Goal: Task Accomplishment & Management: Use online tool/utility

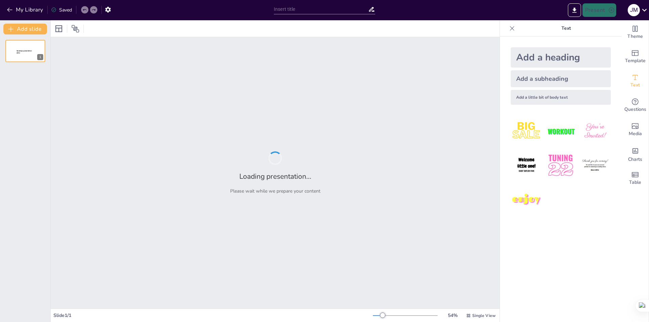
type input "New Sendsteps"
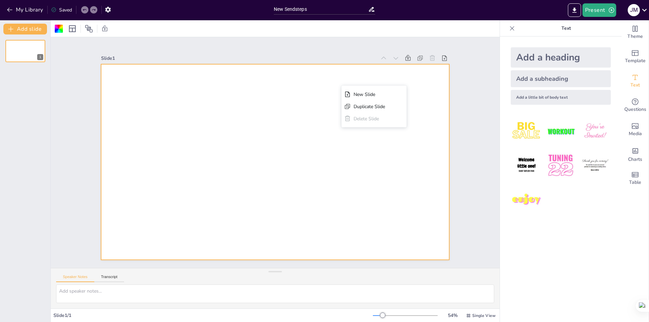
click at [479, 13] on div "Present J M" at bounding box center [514, 10] width 270 height 14
click at [57, 113] on div "Slide 1 New Slide Duplicate Slide Delete Slide" at bounding box center [275, 153] width 471 height 277
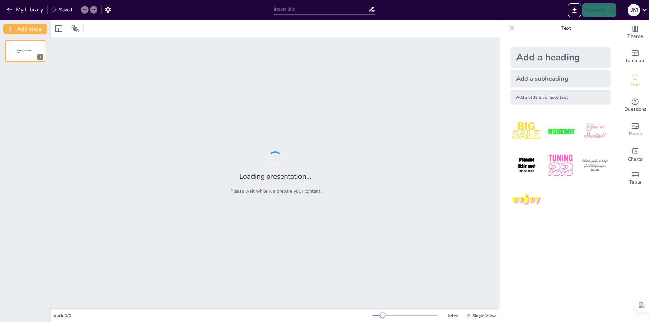
type input "Estrategias Efectivas para la Inclusión de Poblaciones Indígenas en el Sistema …"
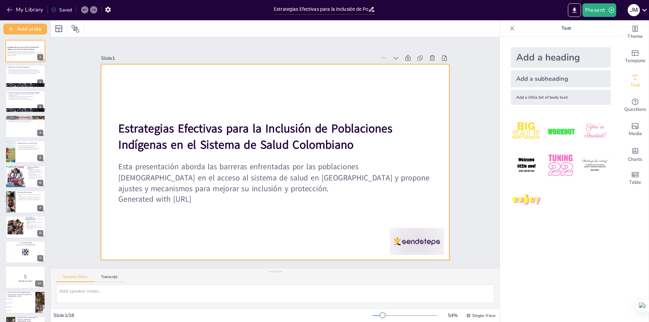
checkbox input "true"
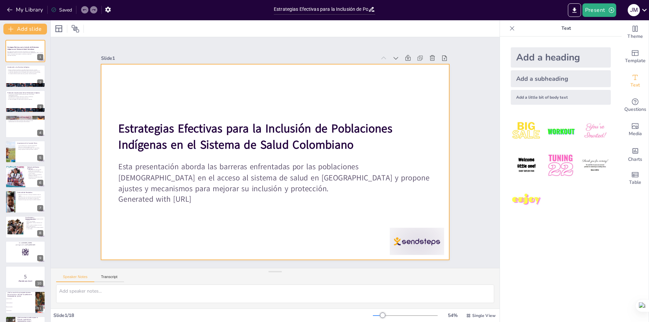
checkbox input "true"
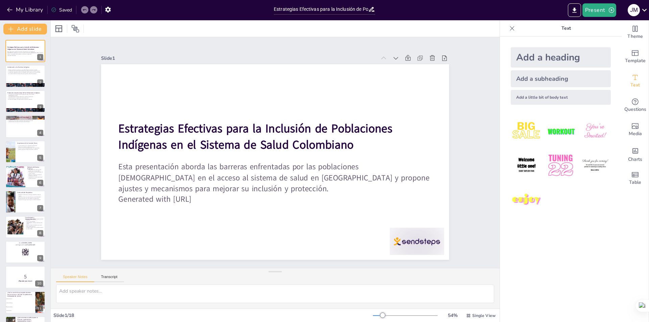
checkbox input "true"
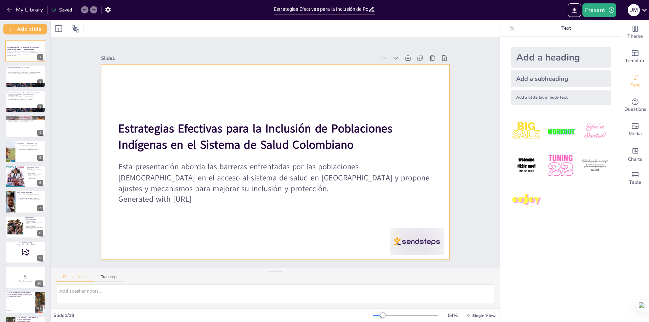
checkbox input "true"
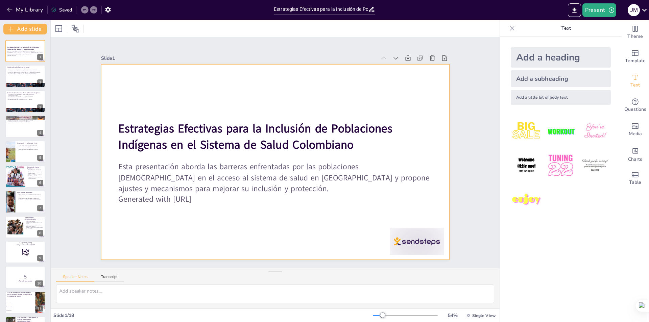
checkbox input "true"
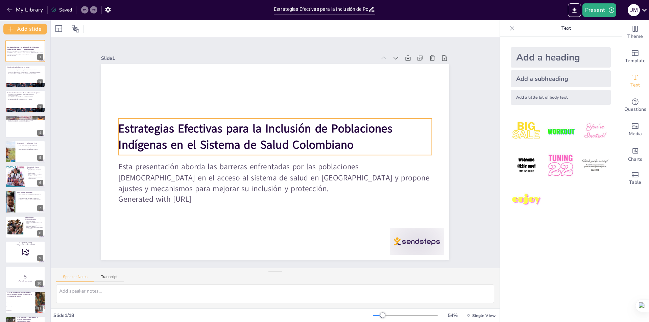
checkbox input "true"
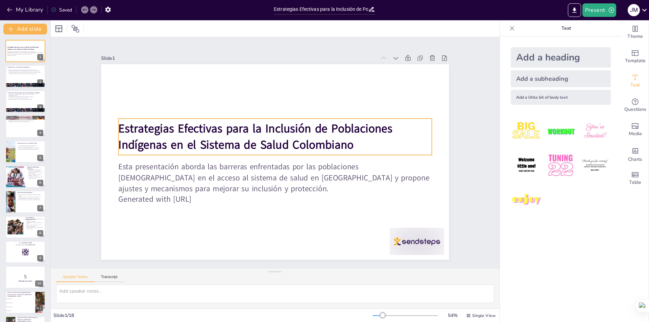
checkbox input "true"
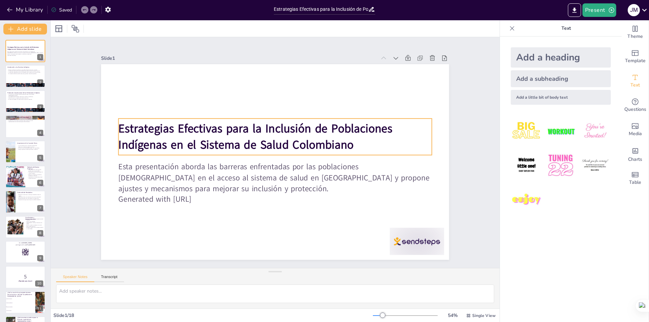
checkbox input "true"
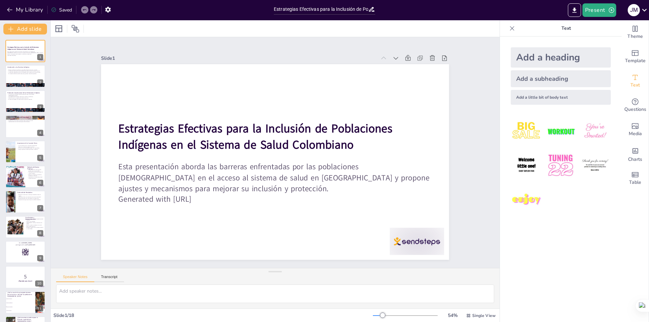
checkbox input "true"
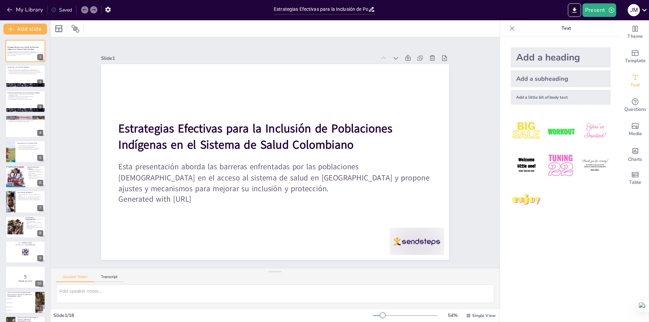
checkbox input "true"
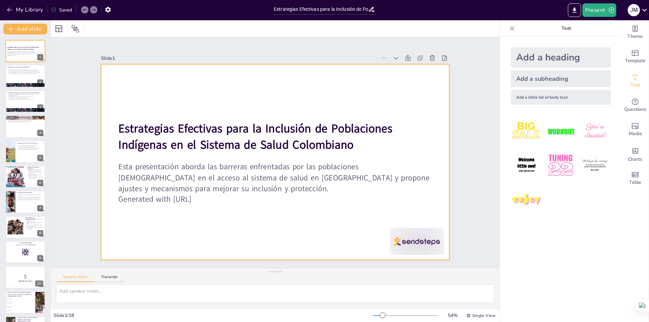
checkbox input "true"
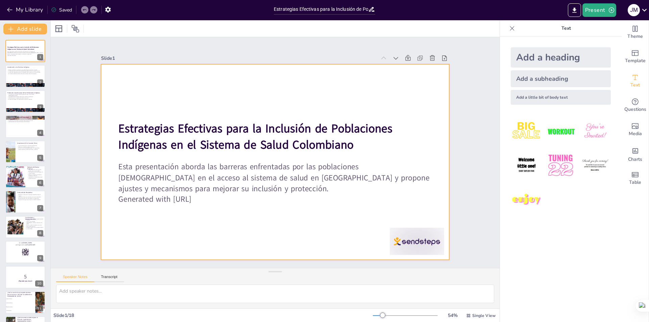
checkbox input "true"
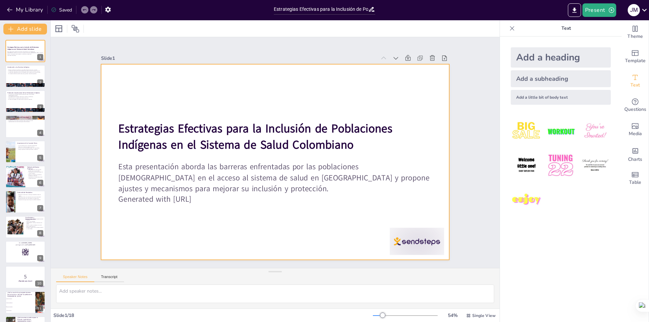
checkbox input "true"
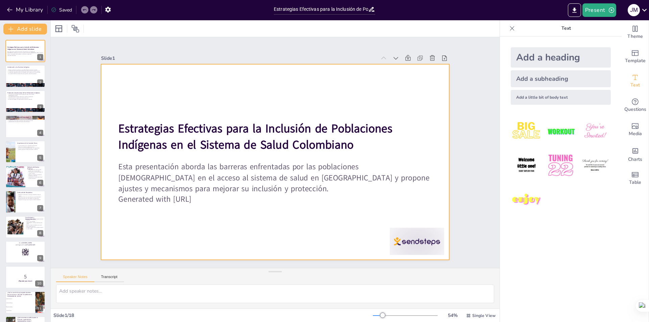
checkbox input "true"
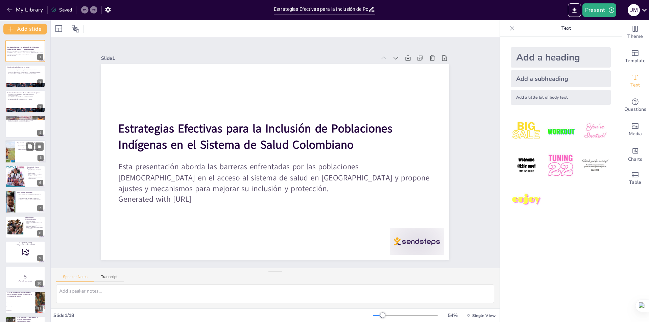
checkbox input "true"
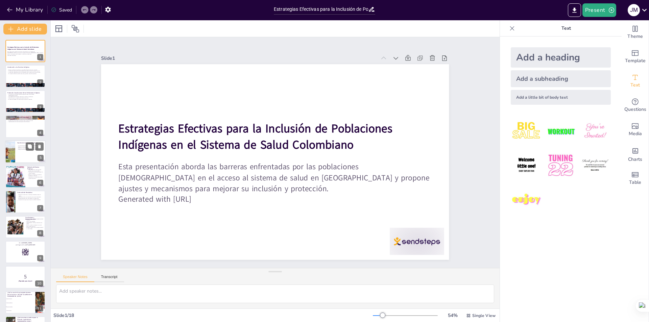
checkbox input "true"
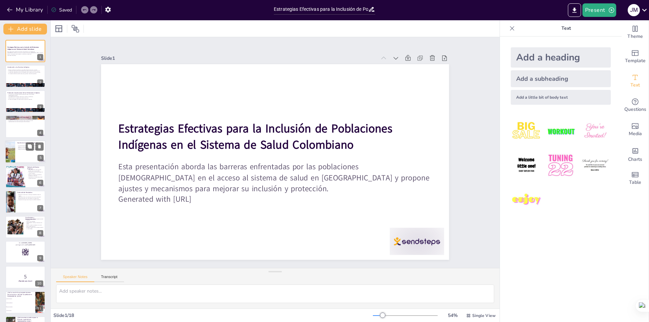
checkbox input "true"
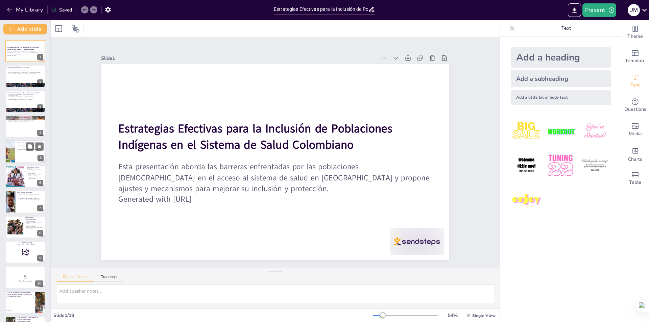
checkbox input "true"
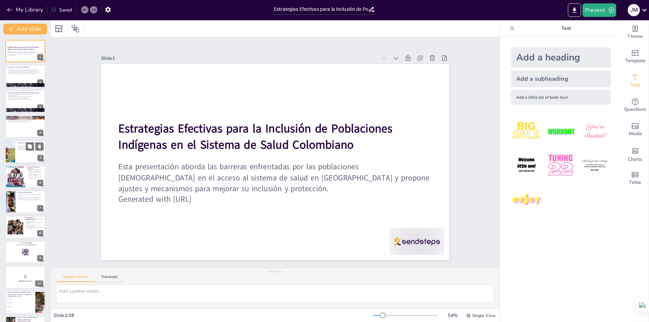
checkbox input "true"
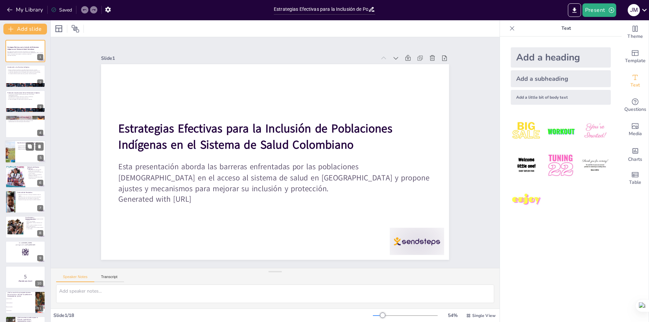
checkbox input "true"
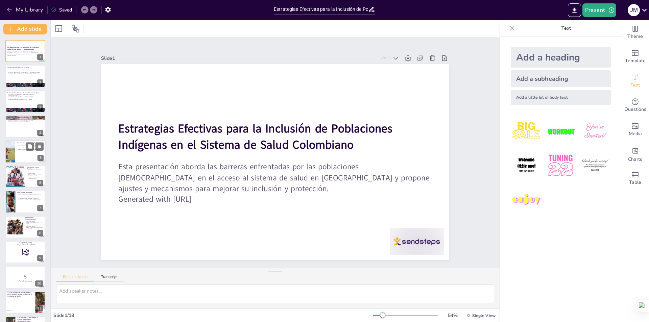
checkbox input "true"
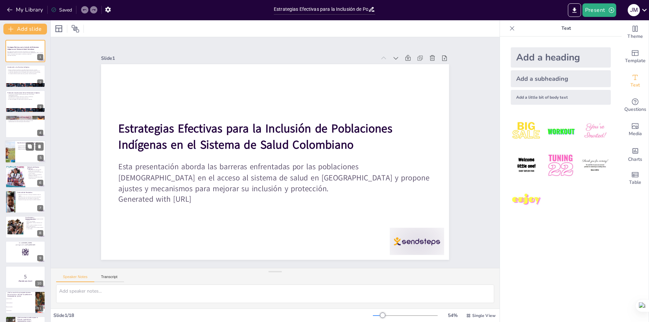
click at [20, 149] on p "Asegura políticas de salud pertinentes y efectivas." at bounding box center [30, 149] width 26 height 1
type textarea "La consulta previa es un derecho que permite a las comunidades indígenas partic…"
checkbox input "true"
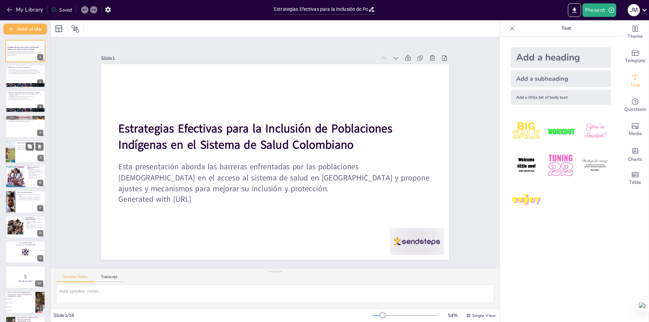
checkbox input "true"
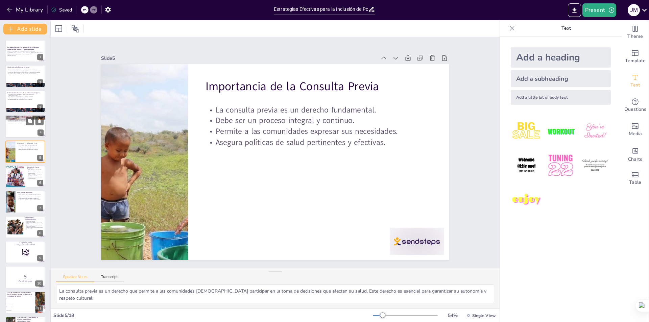
checkbox input "true"
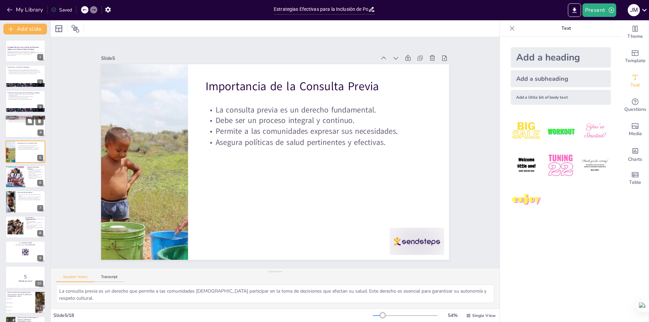
checkbox input "true"
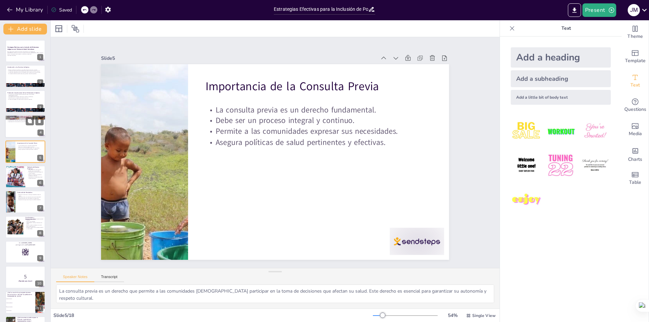
checkbox input "true"
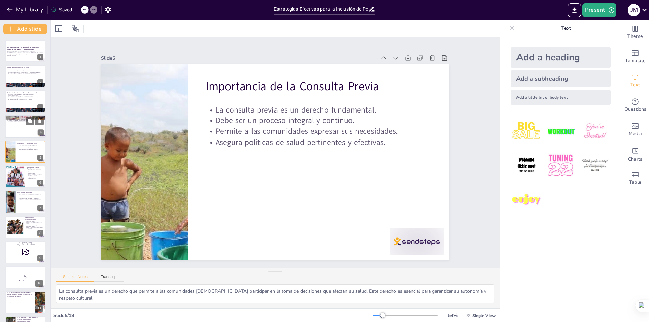
checkbox input "true"
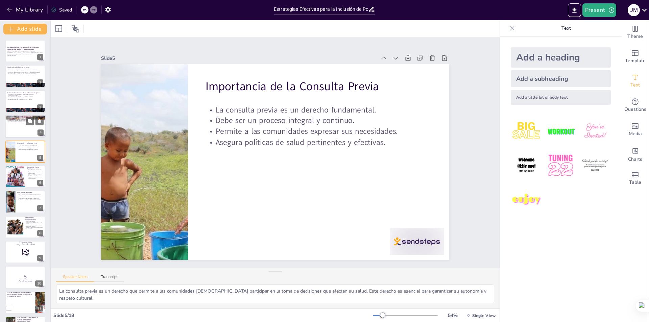
checkbox input "true"
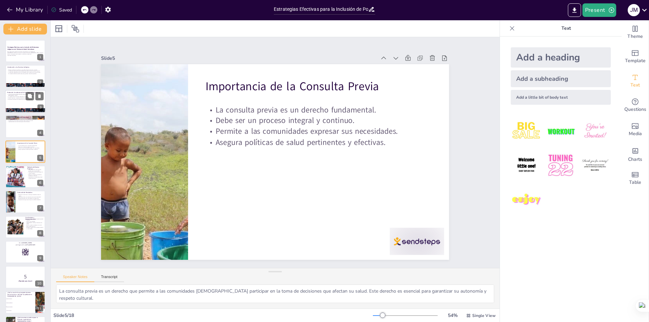
checkbox input "true"
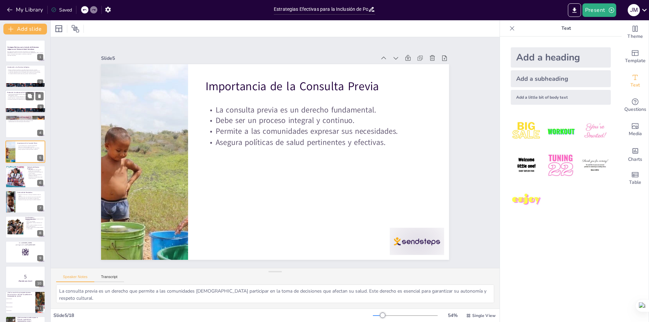
checkbox input "true"
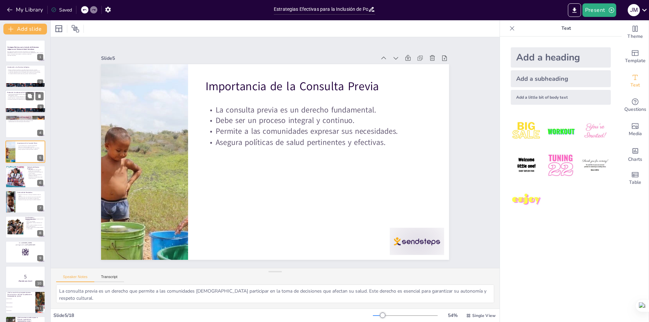
checkbox input "true"
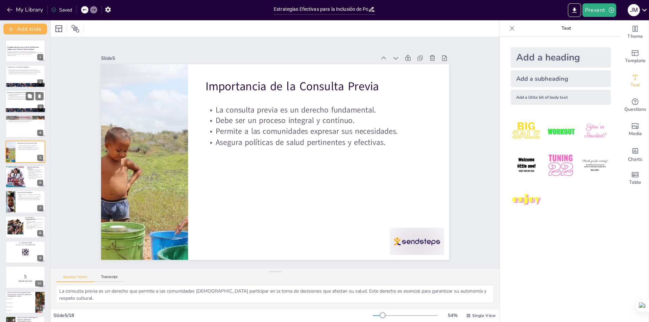
checkbox input "true"
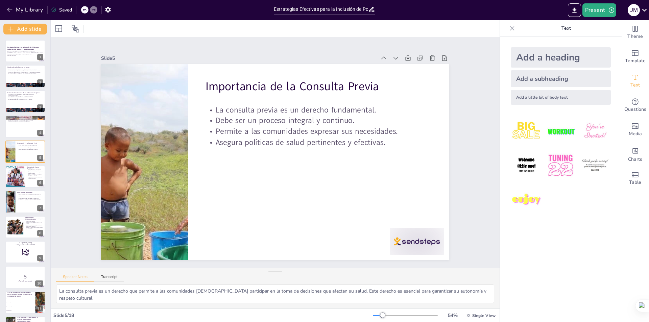
checkbox input "true"
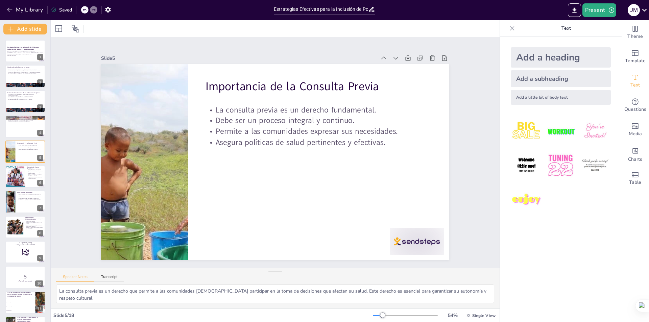
checkbox input "true"
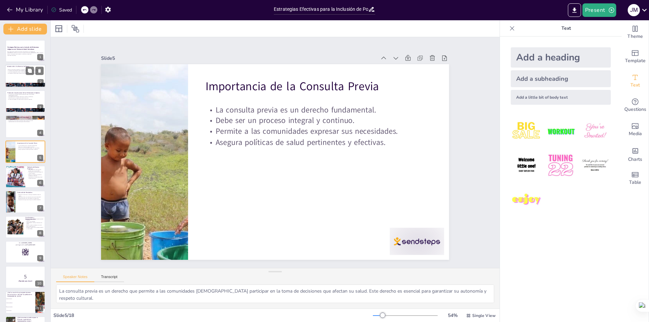
checkbox input "true"
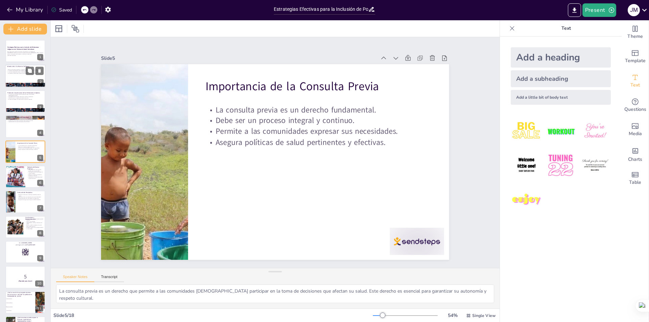
checkbox input "true"
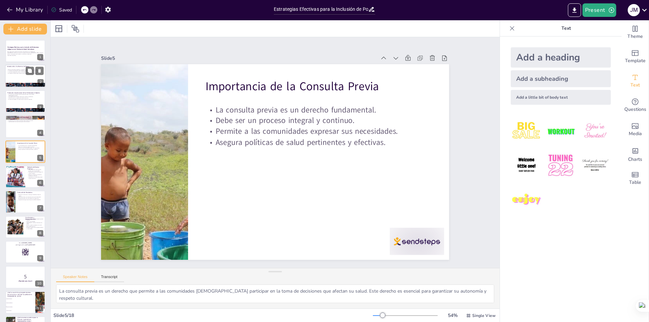
checkbox input "true"
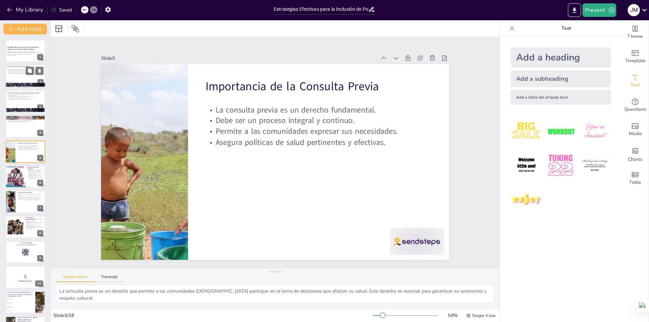
checkbox input "true"
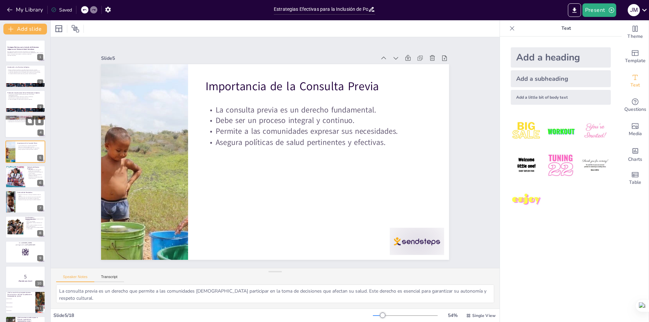
checkbox input "true"
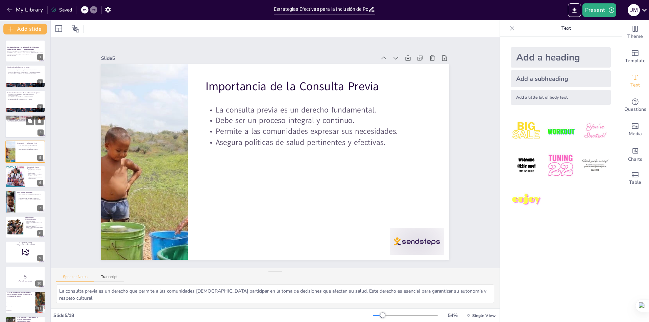
checkbox input "true"
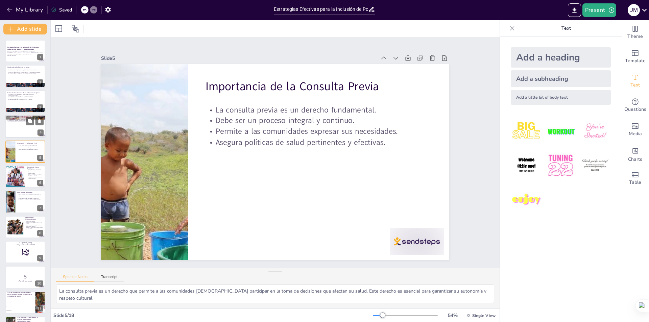
checkbox input "true"
click at [21, 175] on div at bounding box center [15, 176] width 20 height 27
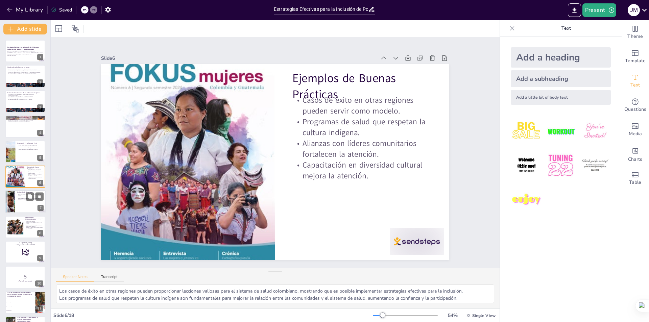
click at [16, 199] on div at bounding box center [25, 202] width 41 height 23
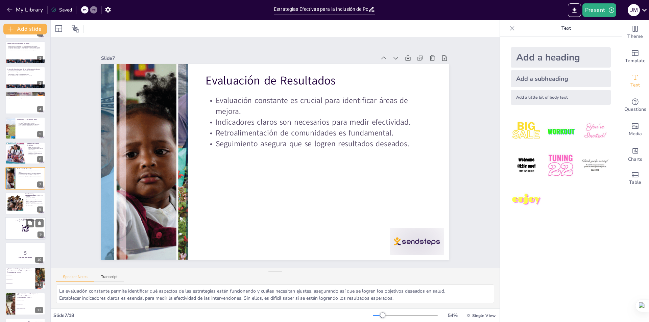
click at [22, 226] on rect at bounding box center [22, 225] width 0 height 1
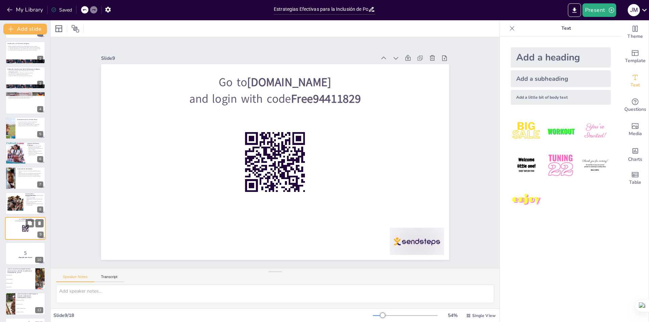
scroll to position [74, 0]
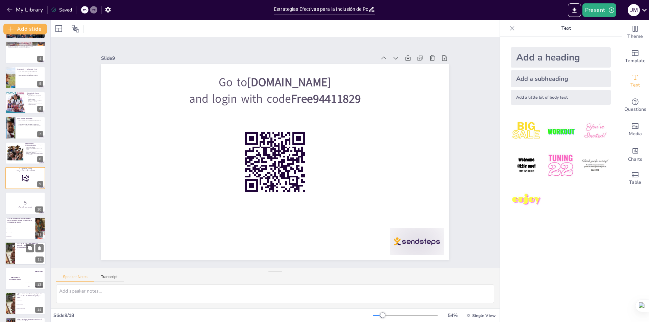
click at [21, 250] on span "Capacitación del personal" at bounding box center [30, 249] width 29 height 1
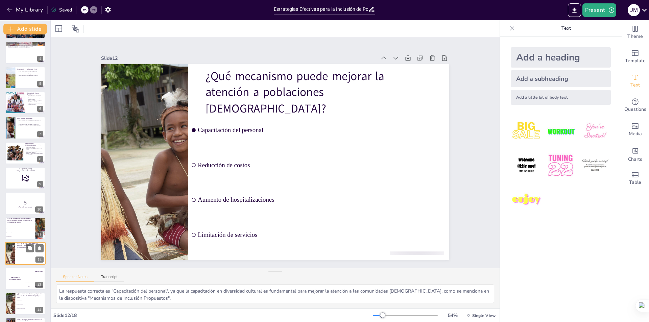
scroll to position [149, 0]
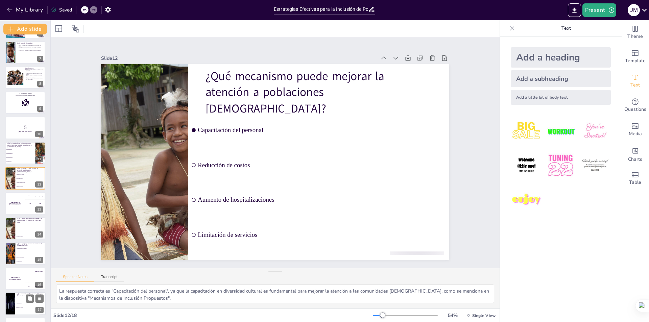
click at [21, 272] on div "The winner is Niels 🏆" at bounding box center [15, 279] width 20 height 22
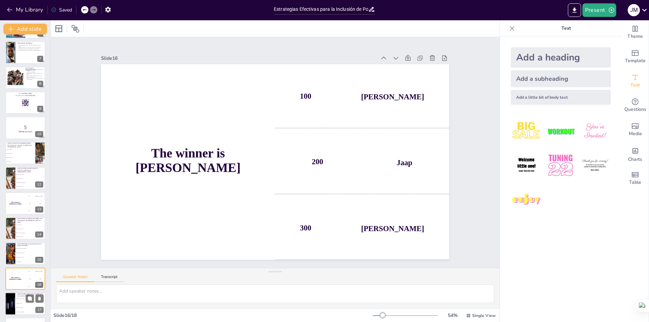
scroll to position [173, 0]
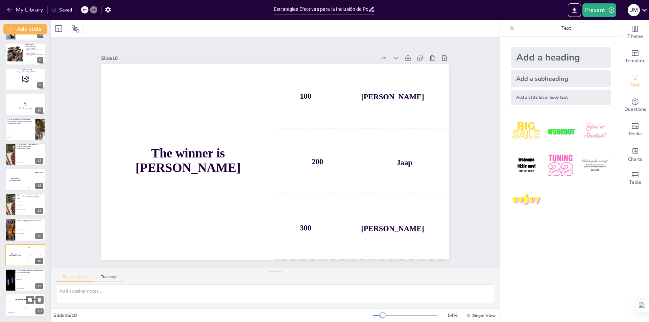
click at [21, 303] on div "The winner is Niels 🏆" at bounding box center [25, 299] width 41 height 11
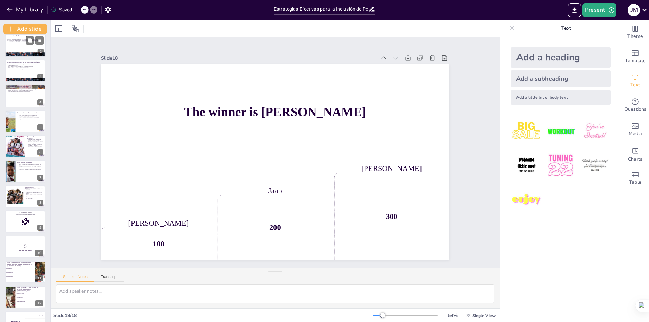
scroll to position [0, 0]
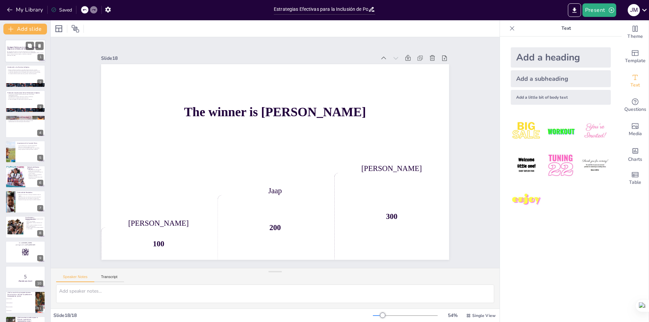
click at [24, 47] on strong "Estrategias Efectivas para la Inclusión de Poblaciones Indígenas en el Sistema …" at bounding box center [23, 48] width 32 height 4
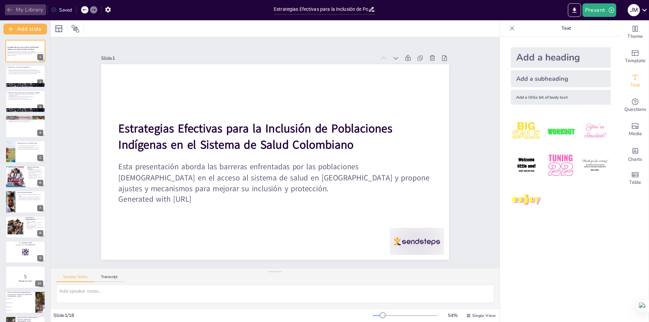
click at [9, 9] on icon "button" at bounding box center [9, 9] width 7 height 7
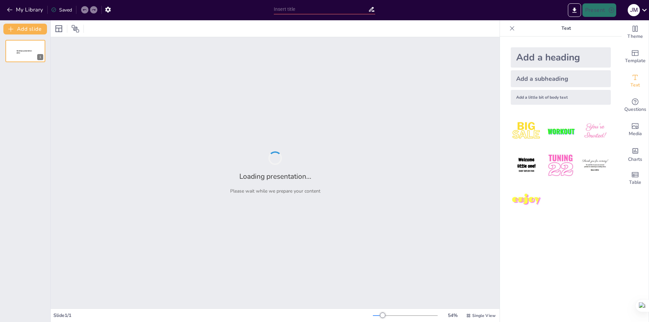
type input "New Sendsteps"
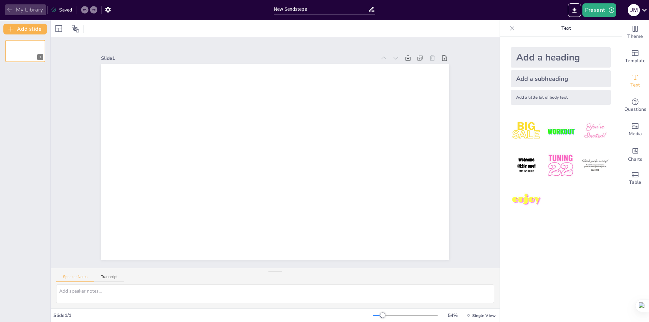
click at [6, 8] on icon "button" at bounding box center [9, 9] width 7 height 7
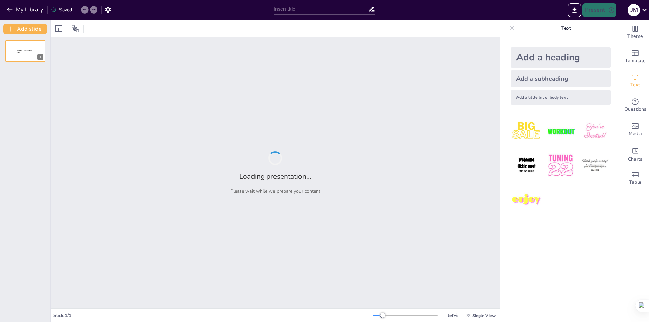
type input "Humanización en la Atención de Salud: Desafíos para la Población Vulnerable en …"
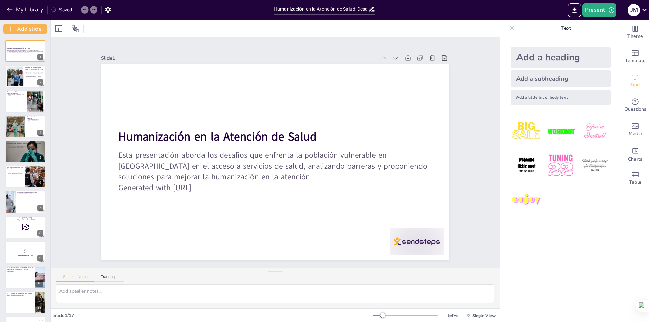
checkbox input "true"
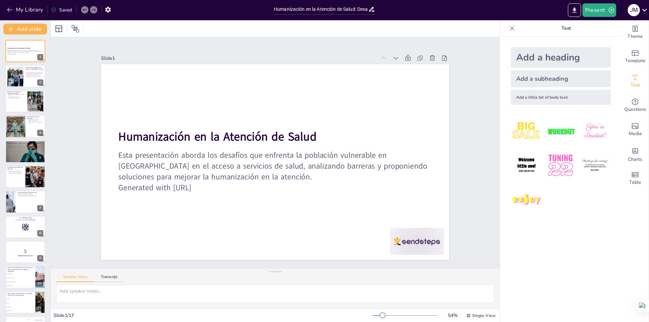
checkbox input "true"
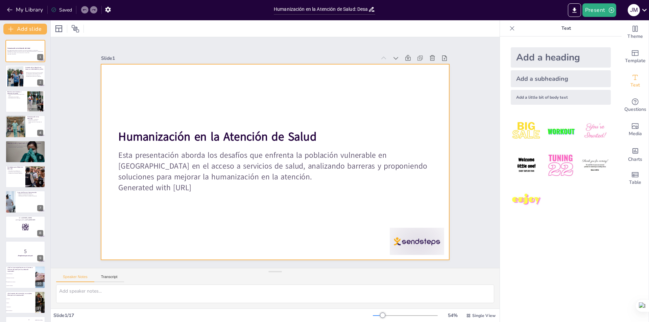
checkbox input "true"
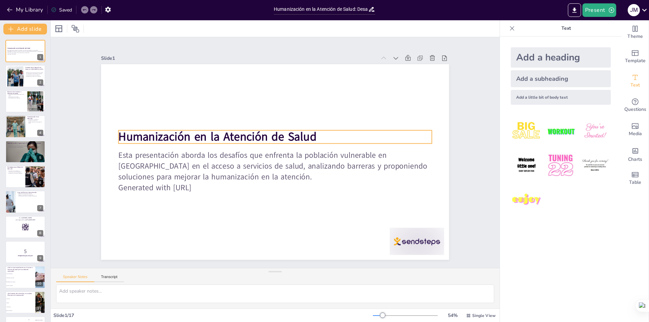
checkbox input "true"
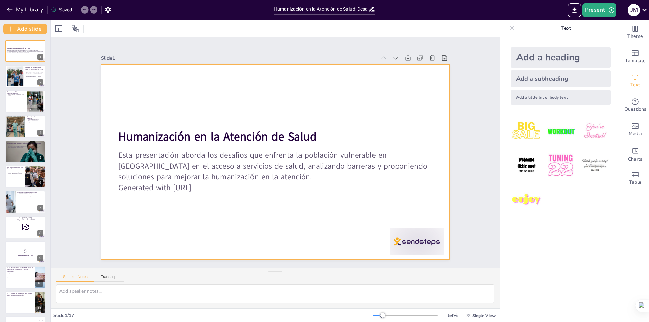
checkbox input "true"
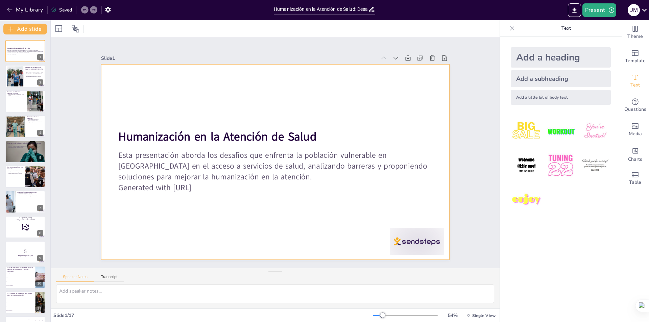
checkbox input "true"
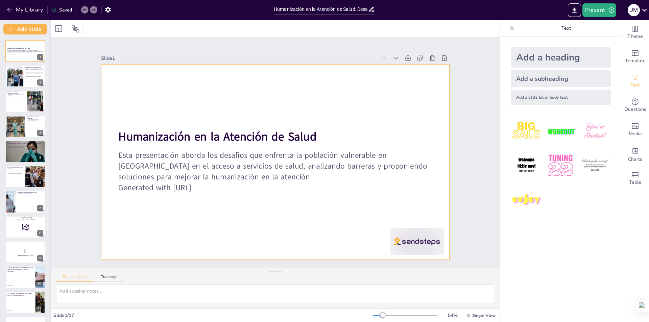
checkbox input "true"
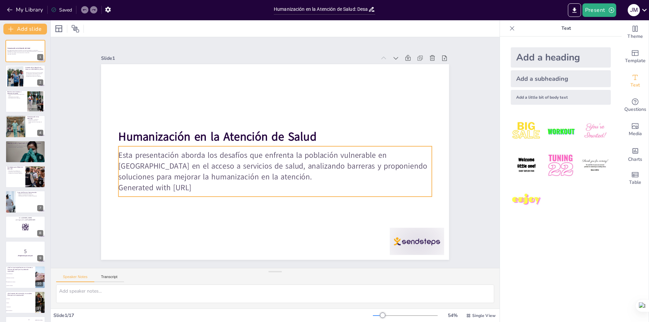
checkbox input "true"
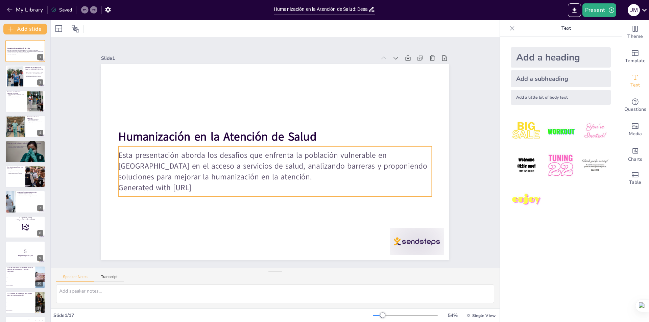
checkbox input "true"
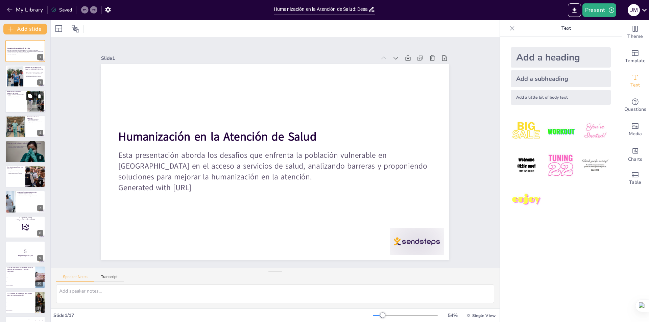
checkbox input "true"
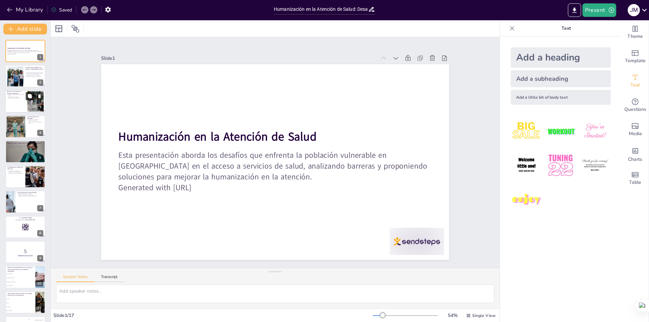
checkbox input "true"
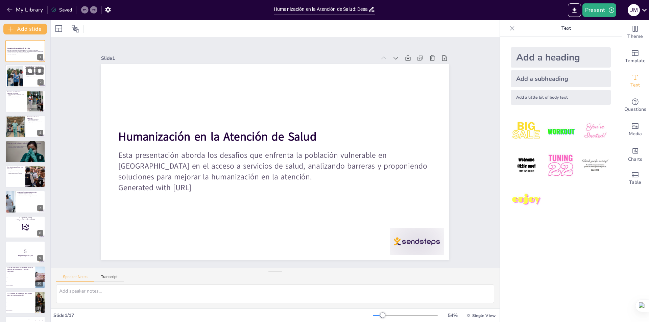
checkbox input "true"
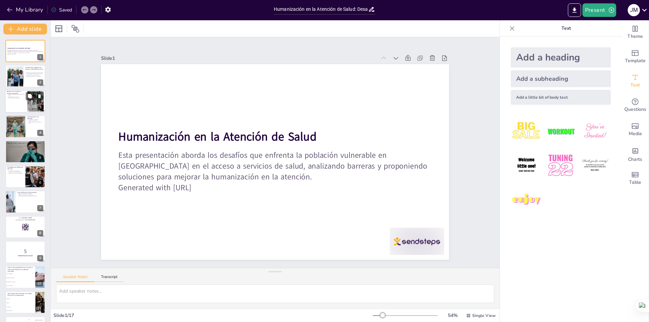
checkbox input "true"
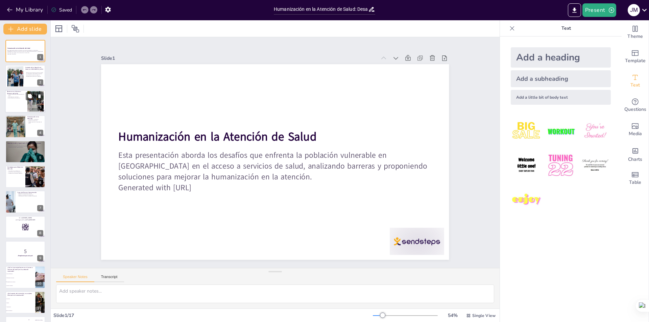
checkbox input "true"
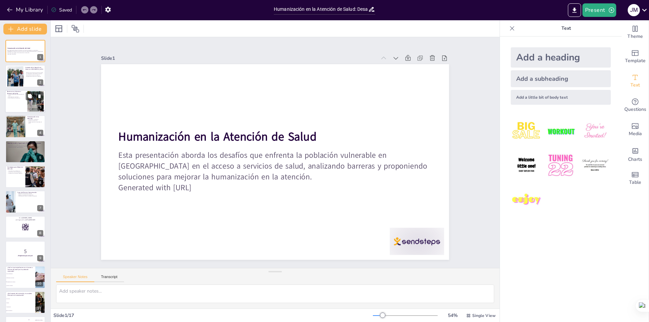
checkbox input "true"
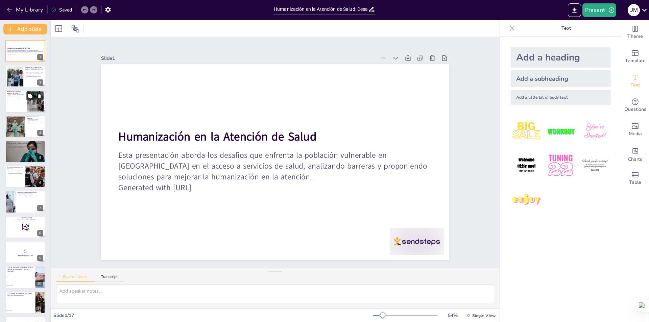
checkbox input "true"
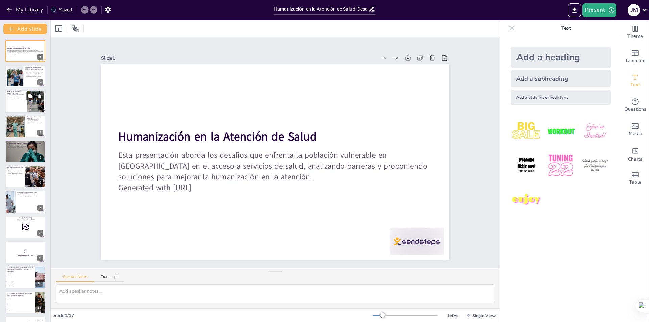
checkbox input "true"
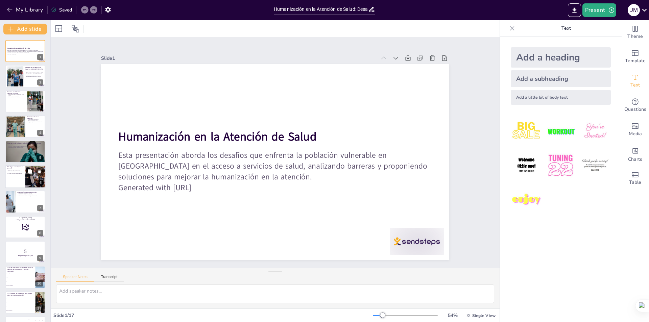
checkbox input "true"
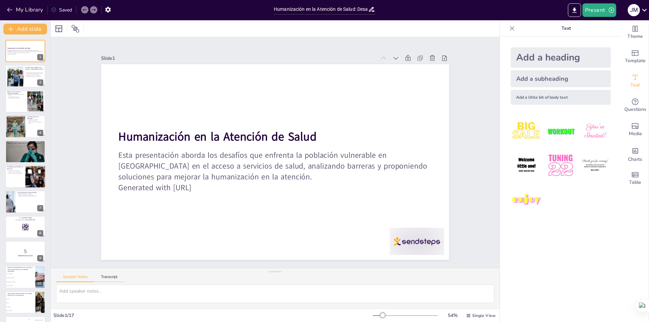
checkbox input "true"
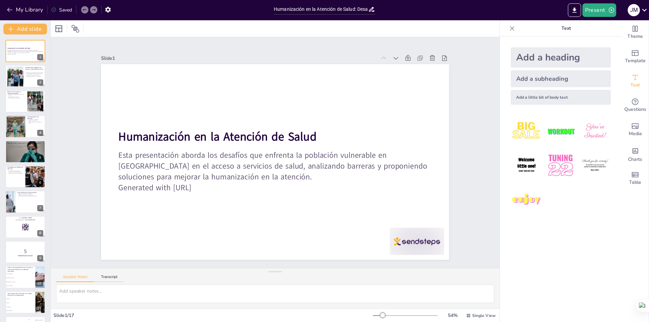
checkbox input "true"
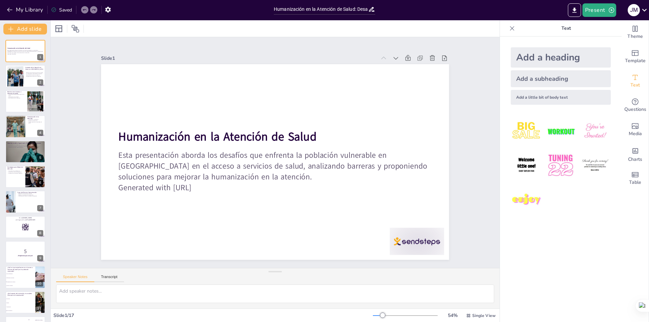
checkbox input "true"
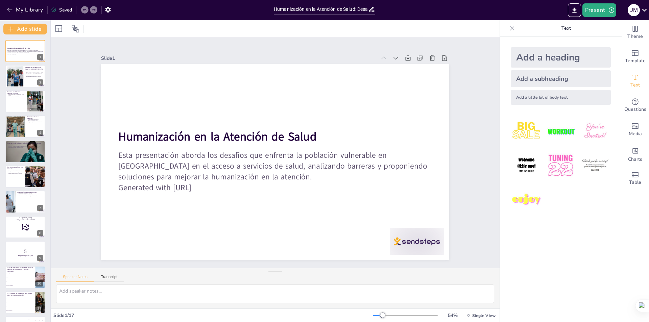
checkbox input "true"
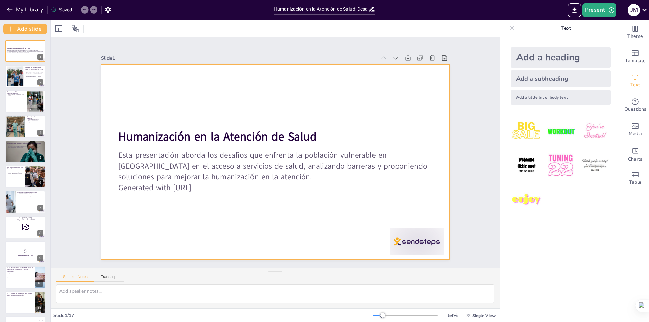
checkbox input "true"
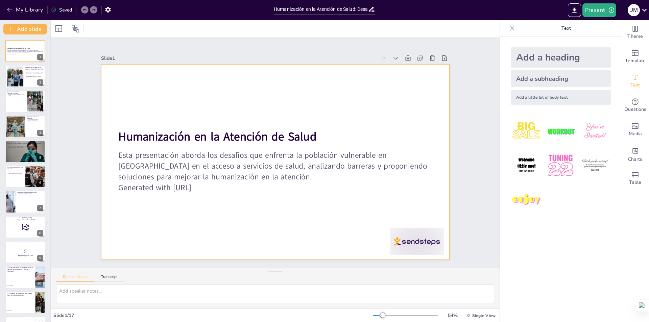
checkbox input "true"
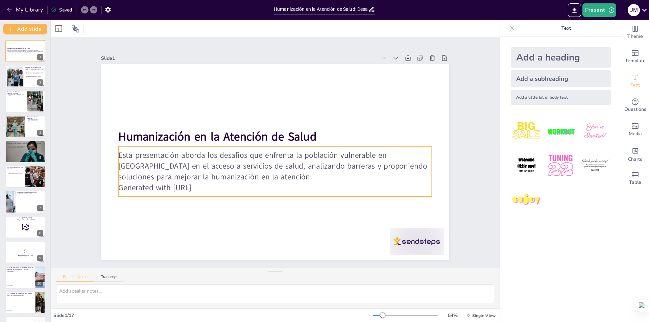
checkbox input "true"
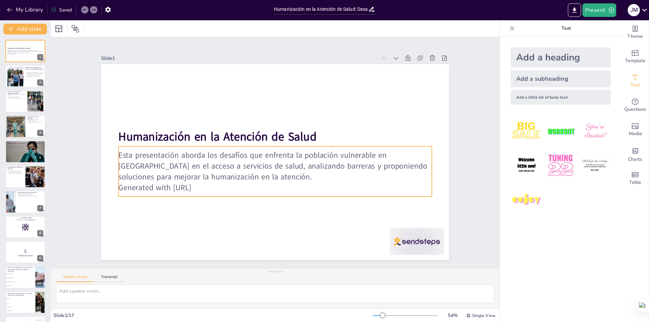
checkbox input "true"
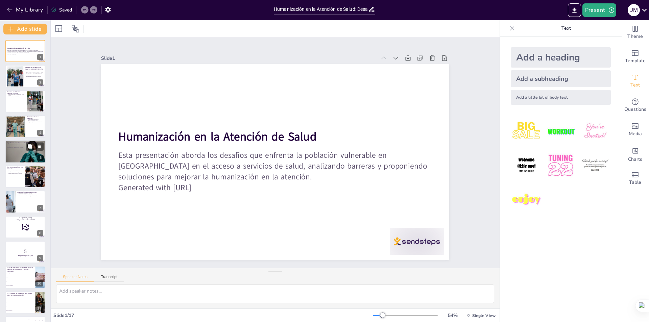
checkbox input "true"
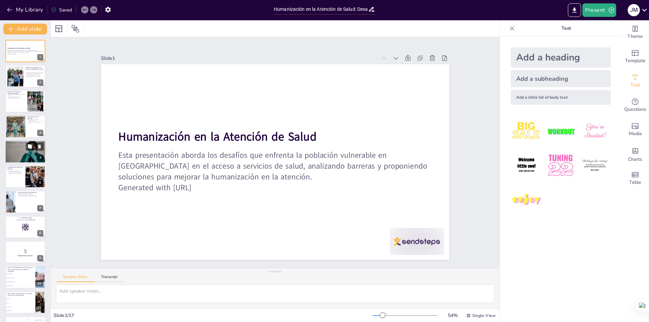
checkbox input "true"
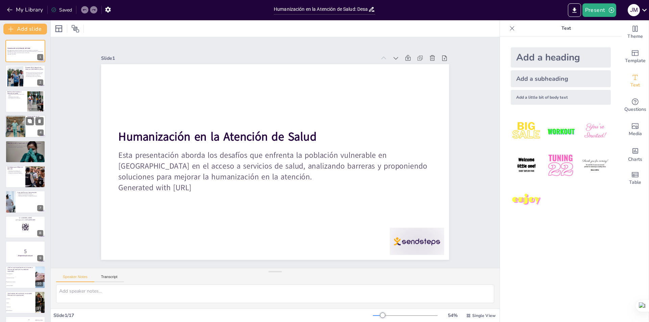
checkbox input "true"
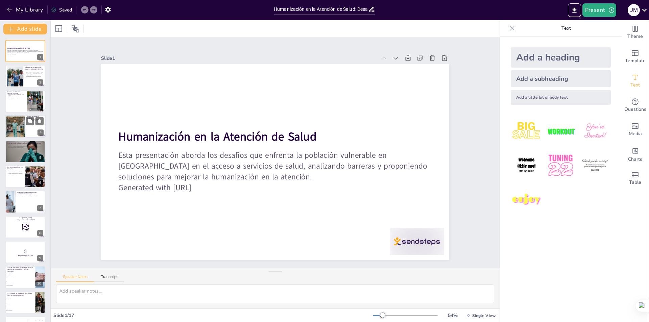
checkbox input "true"
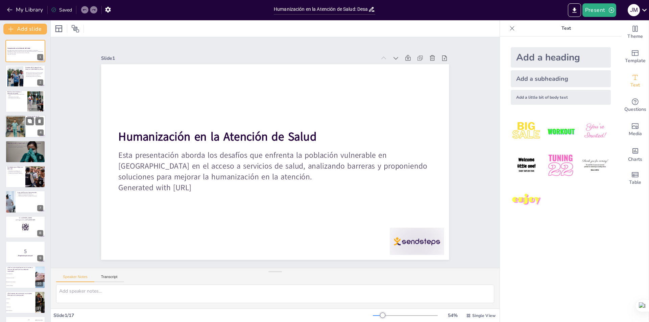
checkbox input "true"
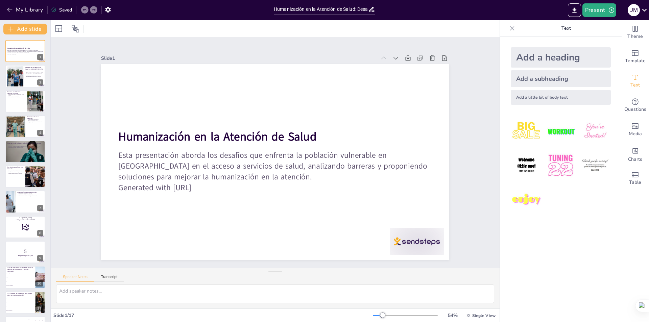
checkbox input "true"
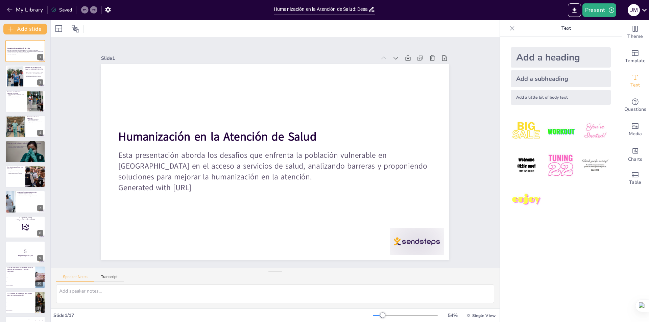
checkbox input "true"
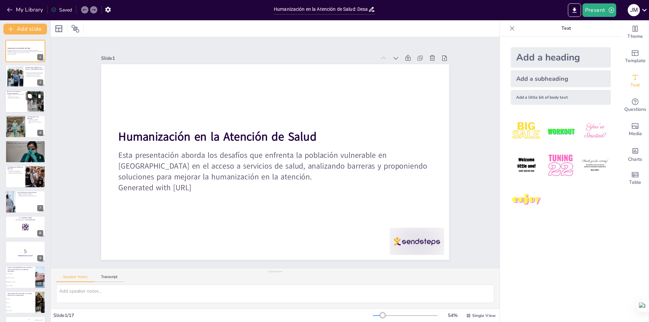
checkbox input "true"
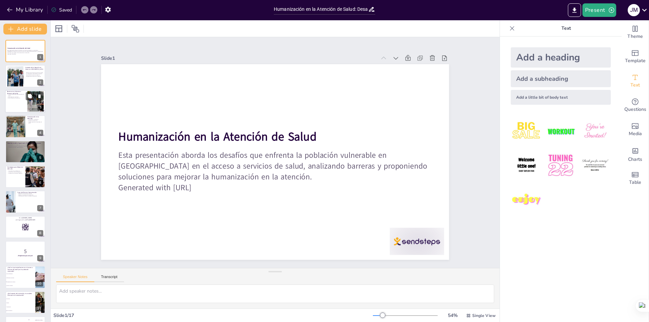
checkbox input "true"
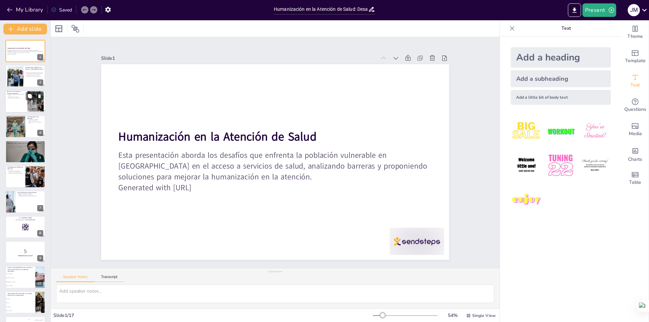
checkbox input "true"
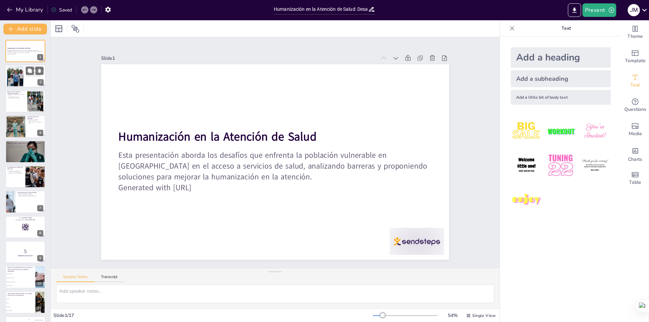
checkbox input "true"
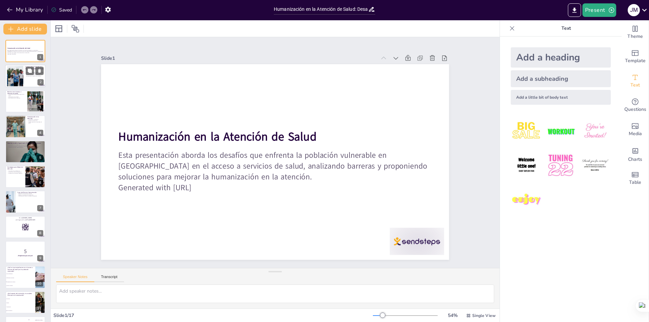
checkbox input "true"
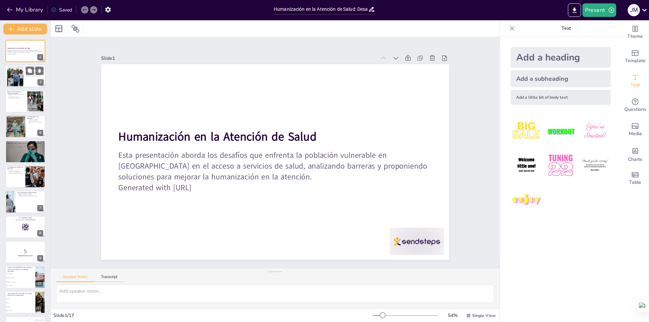
checkbox input "true"
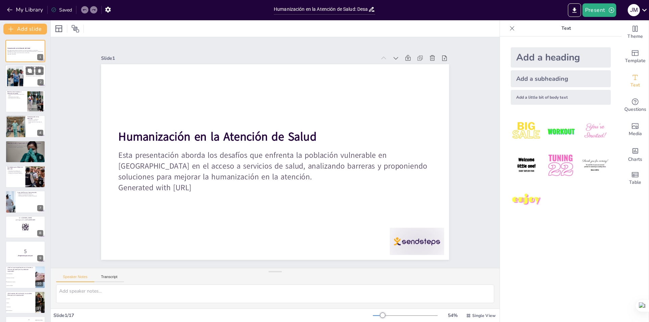
checkbox input "true"
click at [24, 77] on div at bounding box center [25, 76] width 41 height 23
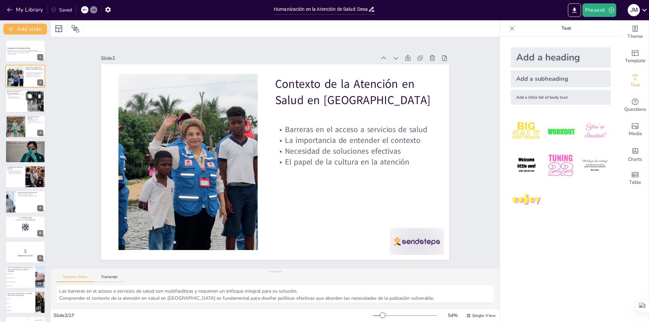
click at [24, 94] on p "Falta de información sobre derechos de salud" at bounding box center [16, 95] width 18 height 2
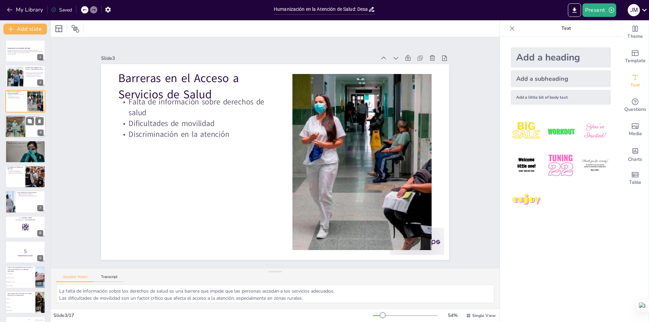
click at [20, 117] on div at bounding box center [15, 126] width 44 height 23
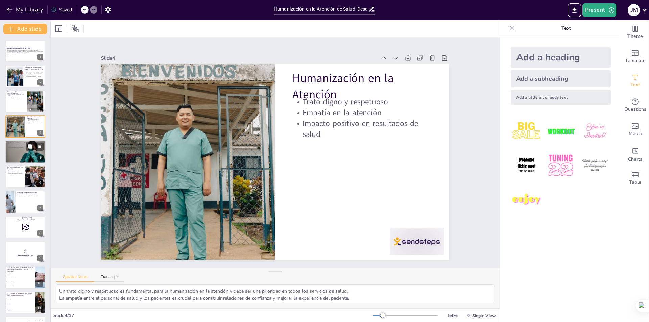
click at [17, 143] on p "Importancia de la Capacitación [PERSON_NAME] Humano" at bounding box center [25, 143] width 37 height 2
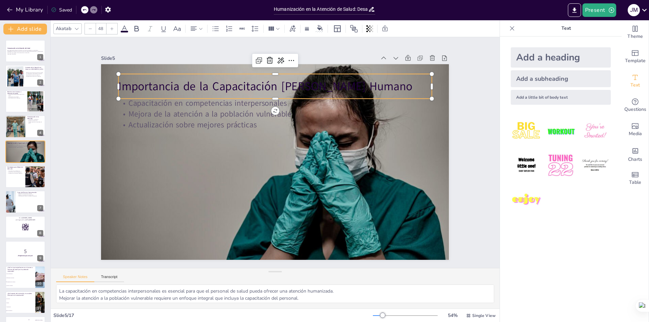
click at [275, 84] on p "Importancia de la Capacitación [PERSON_NAME] Humano" at bounding box center [275, 86] width 313 height 16
click at [22, 175] on div at bounding box center [25, 176] width 41 height 23
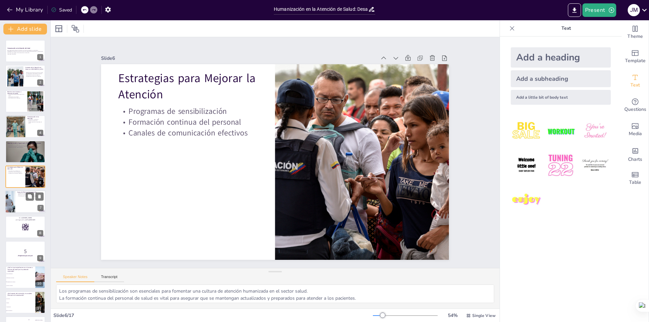
click at [25, 194] on p "Mejora en la satisfacción del paciente" at bounding box center [30, 194] width 26 height 1
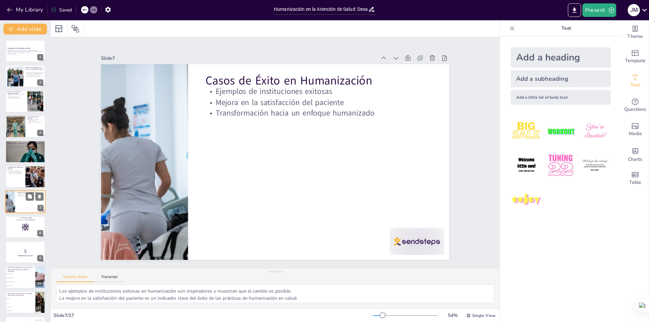
scroll to position [24, 0]
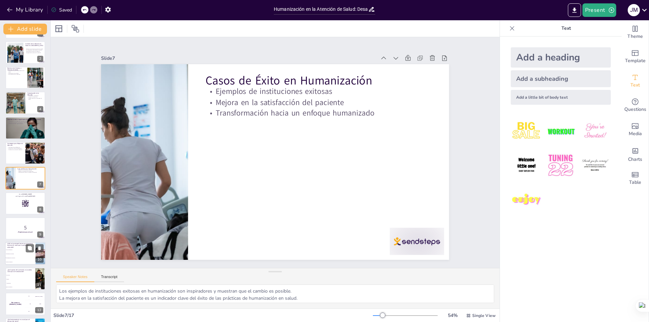
click at [23, 247] on p "¿Cuál es la principal barrera en el acceso a servicios de salud para la poblaci…" at bounding box center [20, 246] width 26 height 6
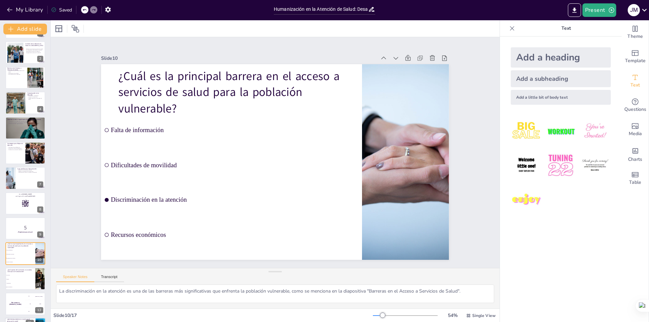
scroll to position [99, 0]
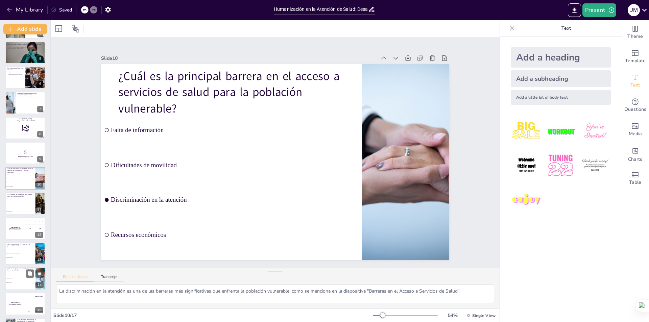
click at [18, 275] on li "Programas de sensibilización" at bounding box center [20, 274] width 30 height 4
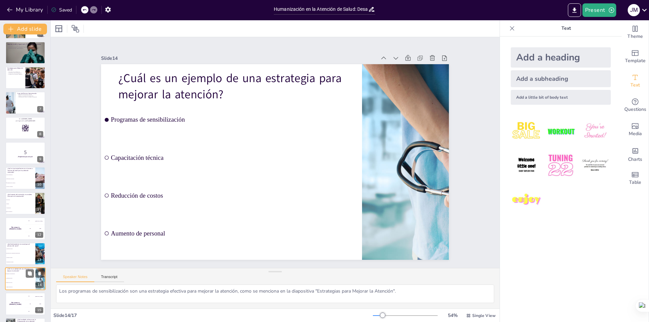
scroll to position [148, 0]
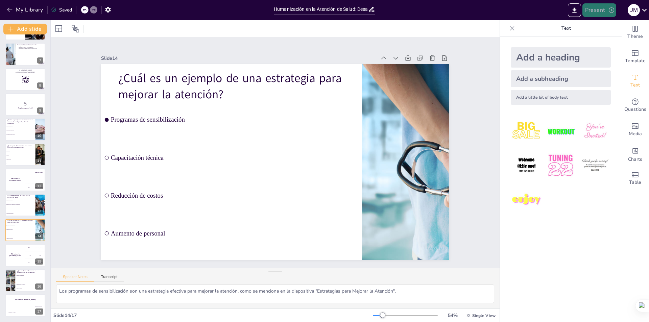
click at [598, 9] on button "Present" at bounding box center [599, 10] width 34 height 14
click at [575, 10] on div at bounding box center [324, 161] width 649 height 322
click at [574, 10] on icon "Export to PowerPoint" at bounding box center [574, 10] width 7 height 7
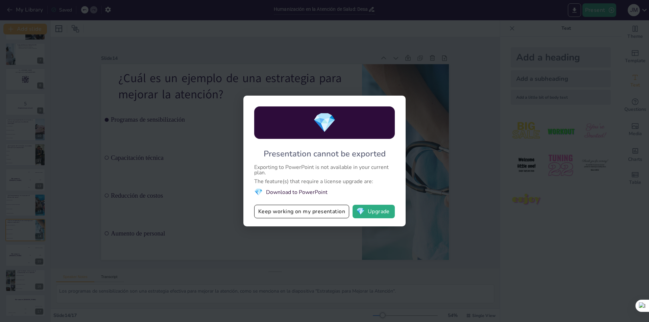
click at [482, 72] on div "💎 Presentation cannot be exported Exporting to PowerPoint is not available in y…" at bounding box center [324, 161] width 649 height 322
click at [189, 117] on div "💎 Presentation cannot be exported Exporting to PowerPoint is not available in y…" at bounding box center [324, 161] width 649 height 322
click at [309, 210] on button "Keep working on my presentation" at bounding box center [301, 212] width 95 height 14
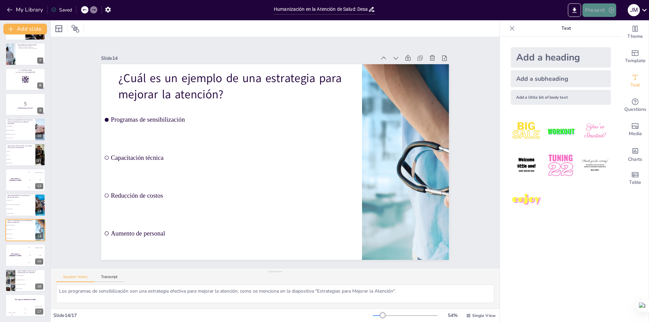
click at [601, 9] on button "Present" at bounding box center [599, 10] width 34 height 14
click at [608, 26] on li "Preview presentation" at bounding box center [609, 25] width 53 height 11
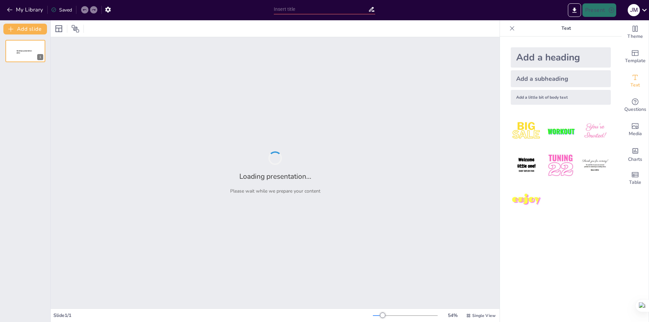
type input "Humanización en la Atención de Salud: Desafíos para la Población Vulnerable en …"
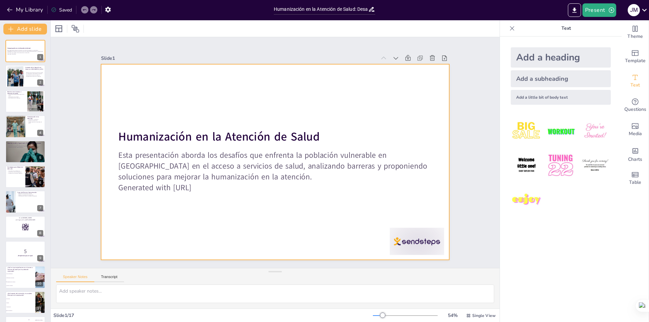
checkbox input "true"
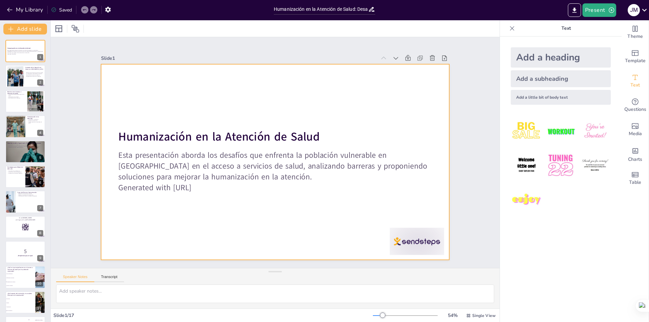
checkbox input "true"
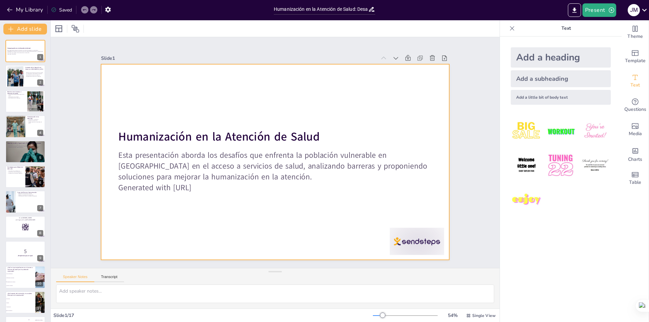
checkbox input "true"
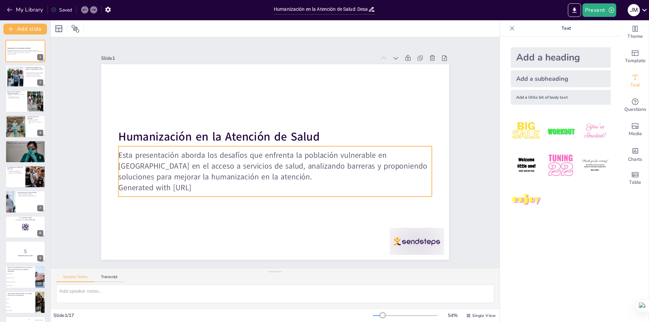
checkbox input "true"
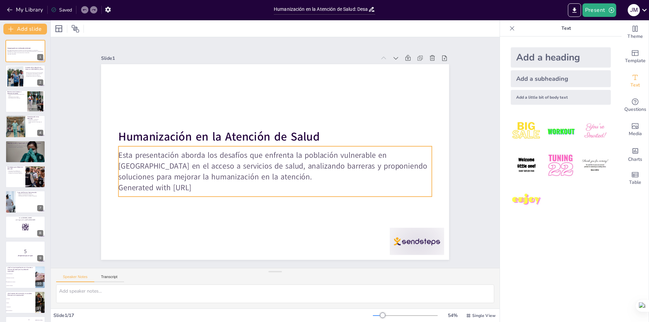
checkbox input "true"
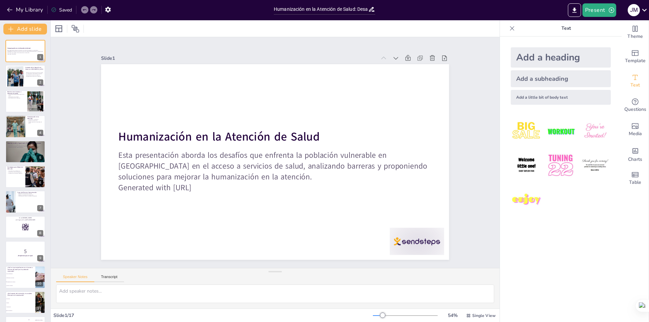
checkbox input "true"
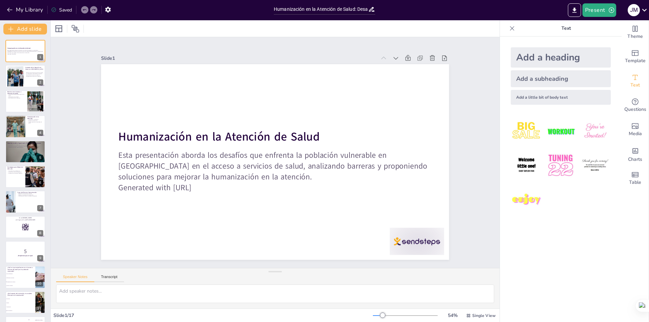
checkbox input "true"
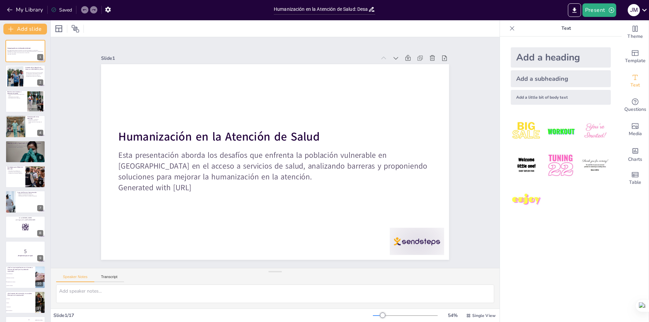
checkbox input "true"
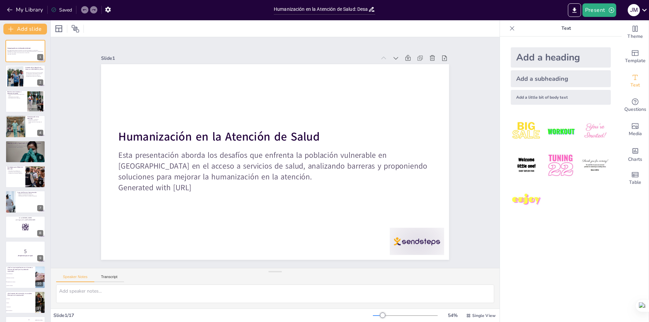
checkbox input "true"
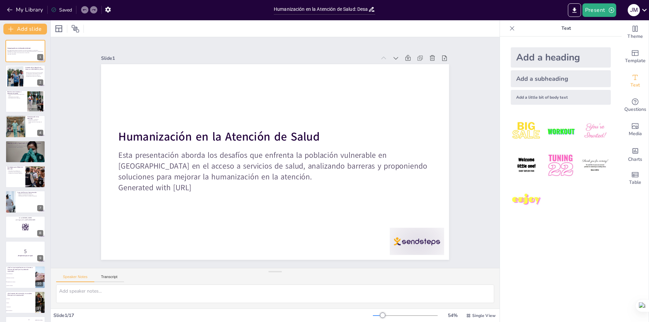
checkbox input "true"
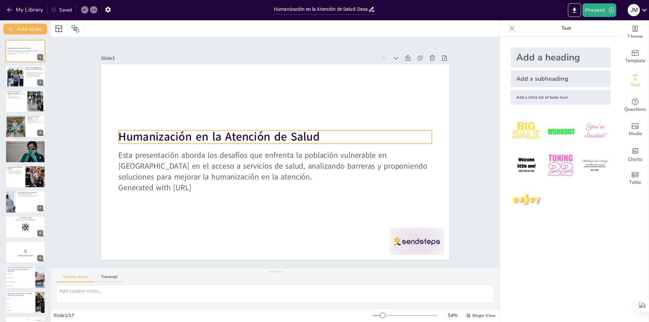
checkbox input "true"
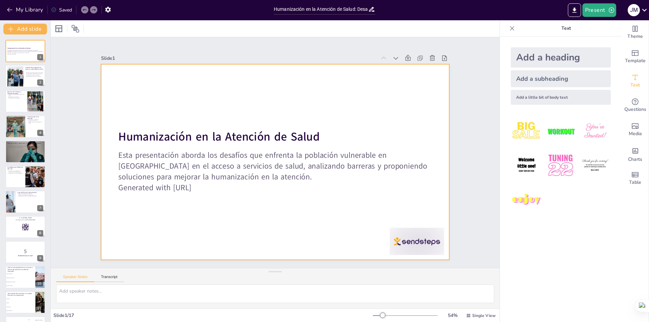
checkbox input "true"
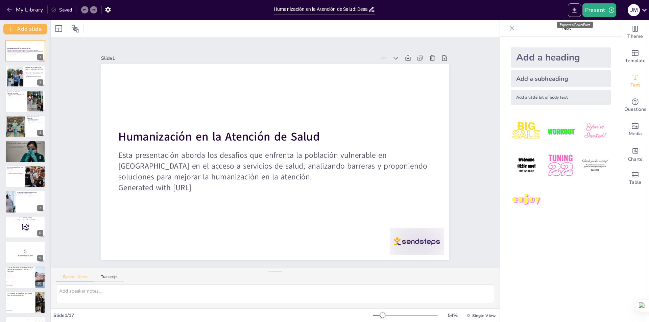
click at [575, 11] on icon "Export to PowerPoint" at bounding box center [574, 10] width 7 height 7
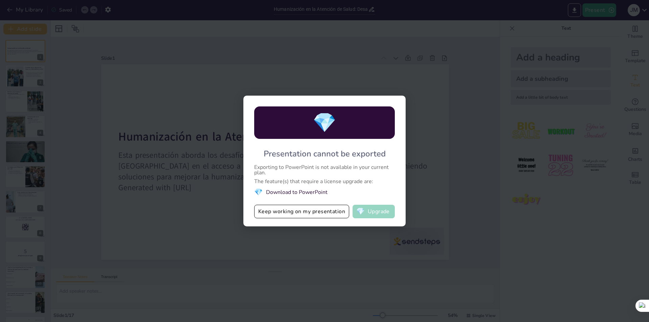
click at [382, 208] on button "💎 Upgrade" at bounding box center [374, 212] width 42 height 14
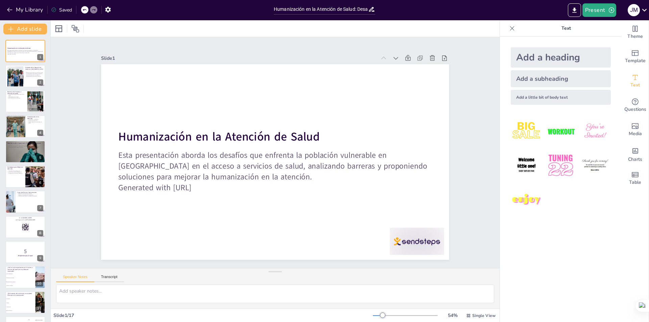
checkbox input "true"
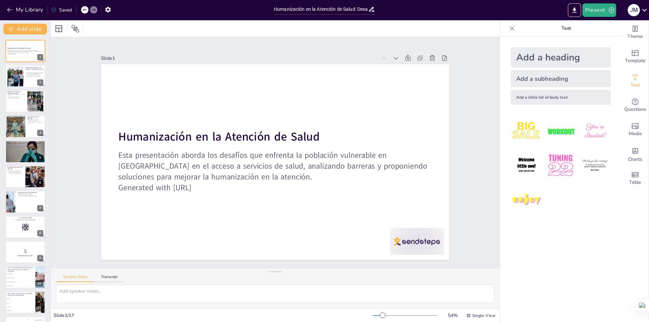
checkbox input "true"
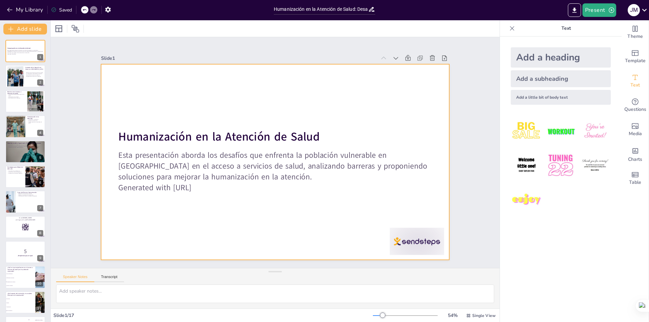
checkbox input "true"
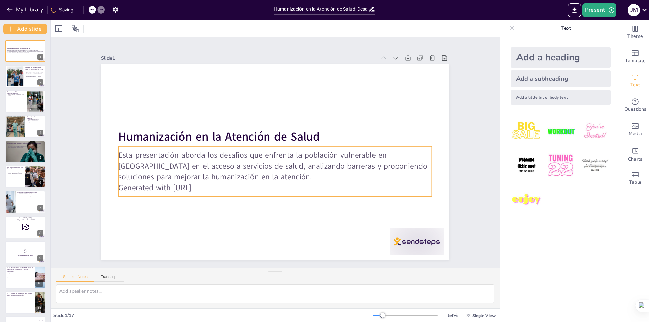
checkbox input "true"
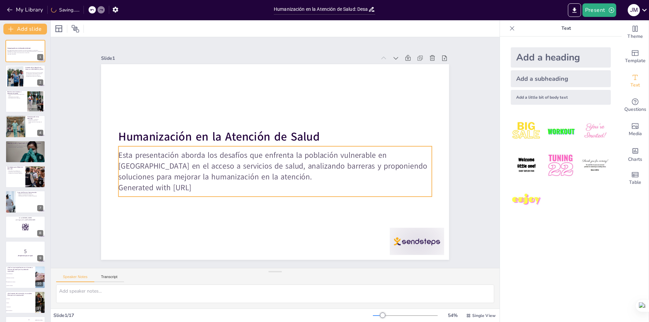
checkbox input "true"
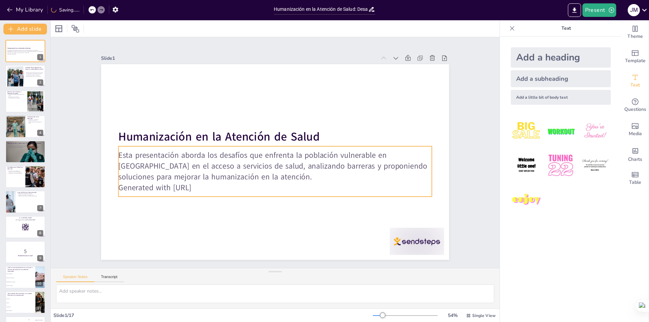
checkbox input "true"
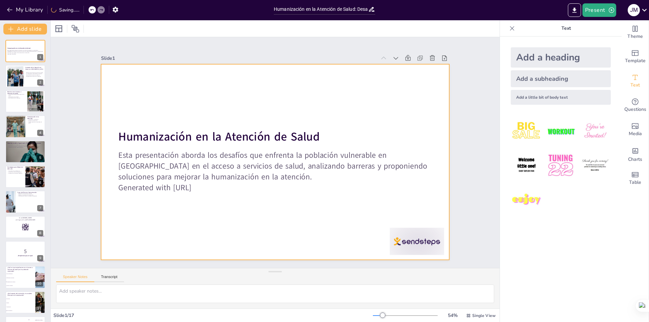
checkbox input "true"
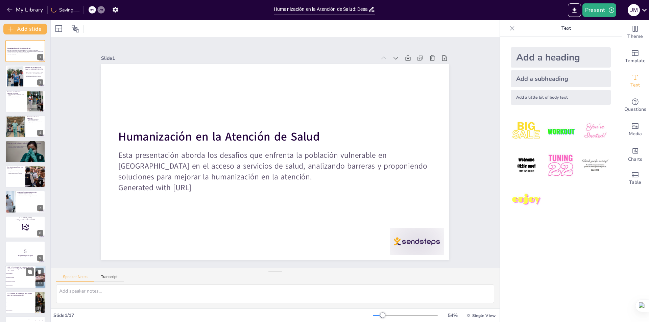
checkbox input "true"
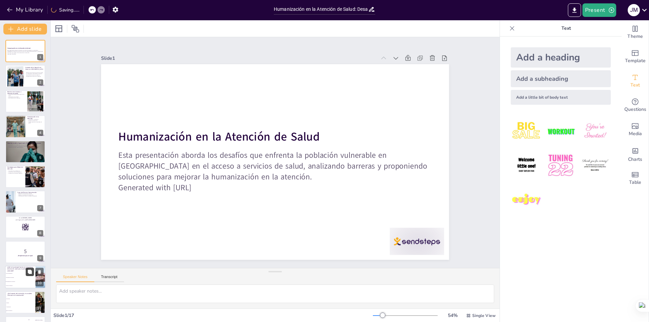
checkbox input "true"
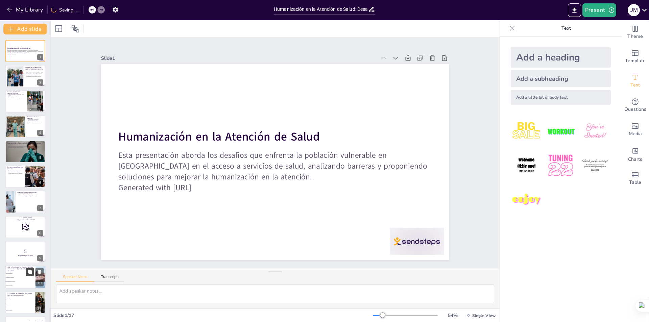
checkbox input "true"
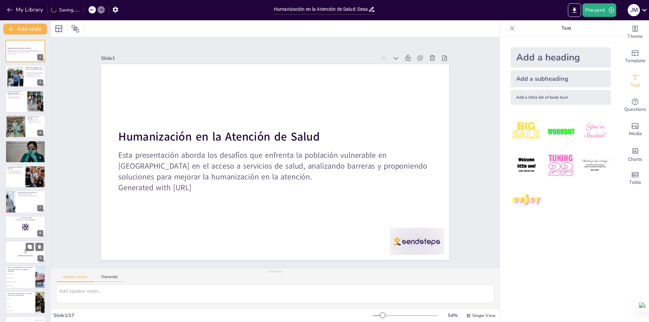
checkbox input "true"
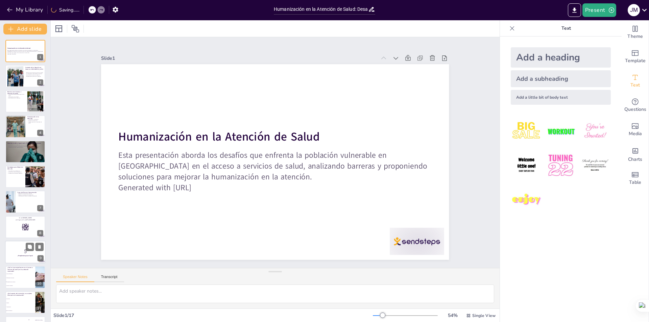
checkbox input "true"
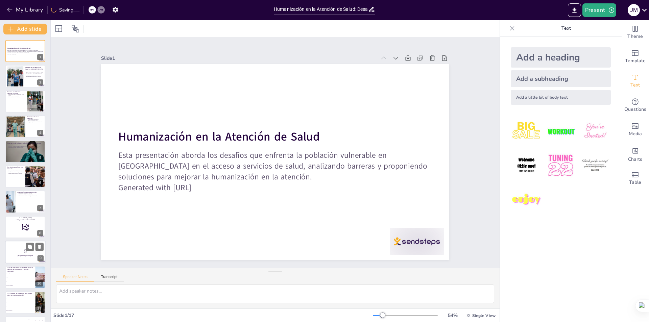
checkbox input "true"
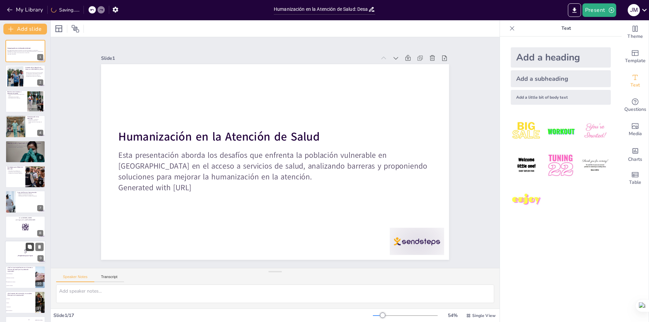
checkbox input "true"
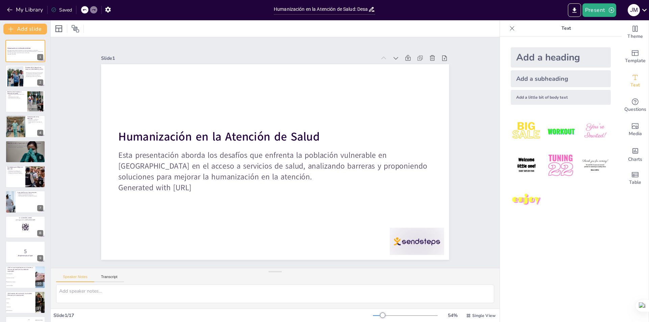
checkbox input "true"
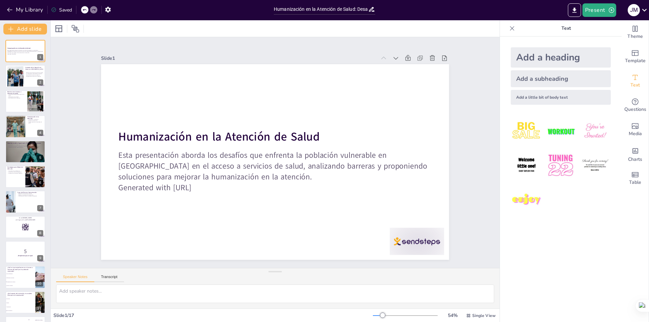
checkbox input "true"
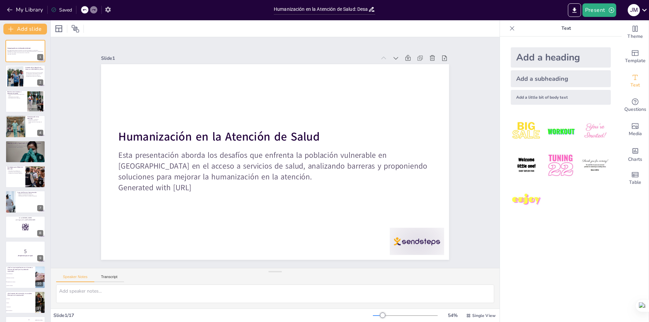
click at [110, 8] on icon "button" at bounding box center [107, 10] width 5 height 6
click at [110, 9] on icon "button" at bounding box center [107, 10] width 5 height 6
